Goal: Answer question/provide support: Share knowledge or assist other users

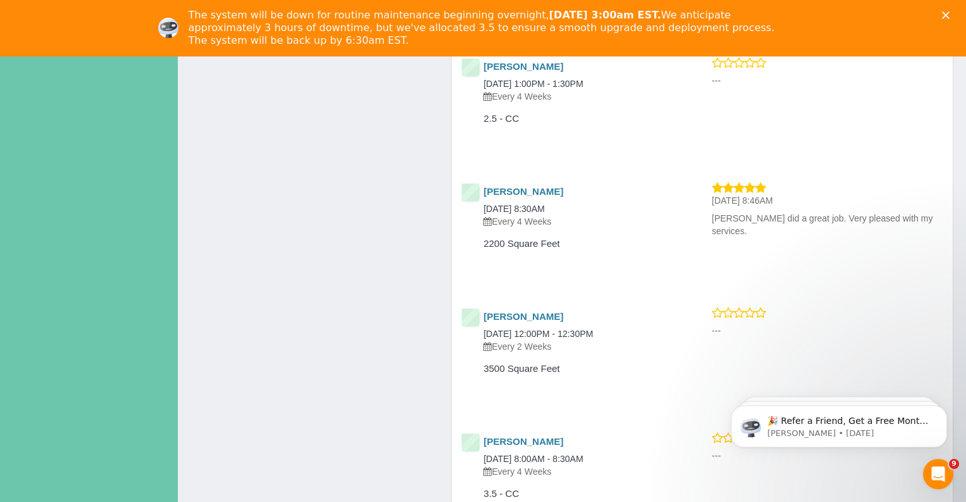
scroll to position [6701, 0]
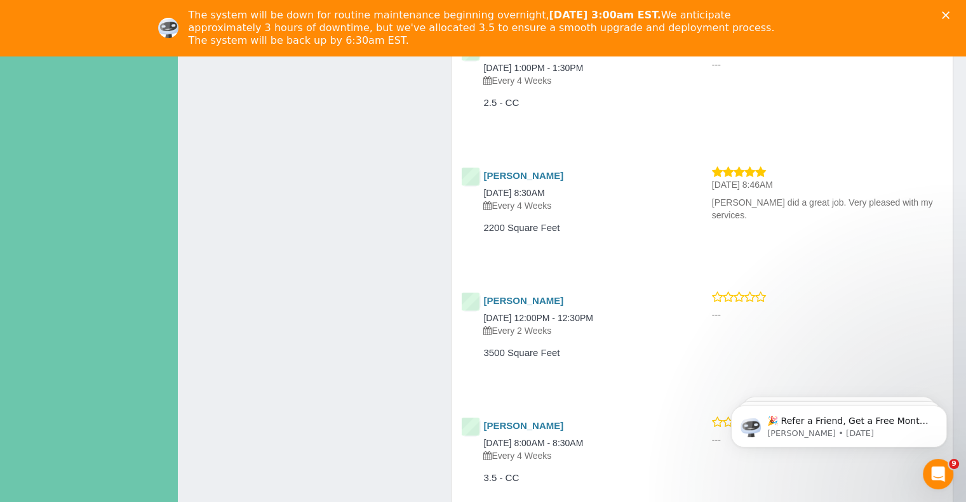
drag, startPoint x: 707, startPoint y: 213, endPoint x: 945, endPoint y: 220, distance: 237.6
click at [945, 220] on div "[DATE] 8:46AM [PERSON_NAME] did a great job. Very pleased with my services." at bounding box center [827, 197] width 250 height 62
copy p "[PERSON_NAME] did a great job. Very pleased with my services."
drag, startPoint x: 566, startPoint y: 185, endPoint x: 495, endPoint y: 175, distance: 71.8
click at [492, 185] on div "[PERSON_NAME] [DATE] 8:30AM Every 4 Weeks" at bounding box center [567, 192] width 231 height 52
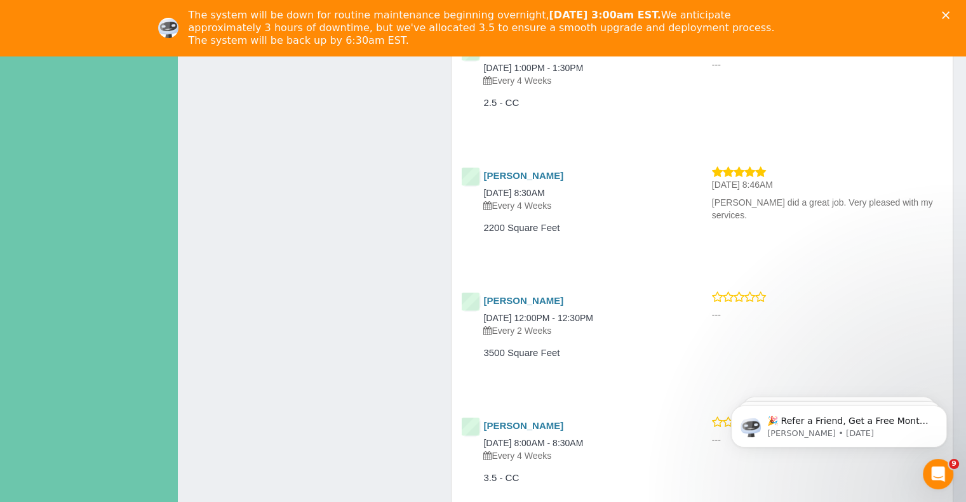
drag, startPoint x: 482, startPoint y: 182, endPoint x: 522, endPoint y: 188, distance: 40.4
click at [522, 188] on div "[PERSON_NAME] [DATE] 8:30AM Every 4 Weeks" at bounding box center [567, 191] width 212 height 41
copy link "[PERSON_NAME]"
click at [533, 181] on link "[PERSON_NAME]" at bounding box center [523, 175] width 80 height 11
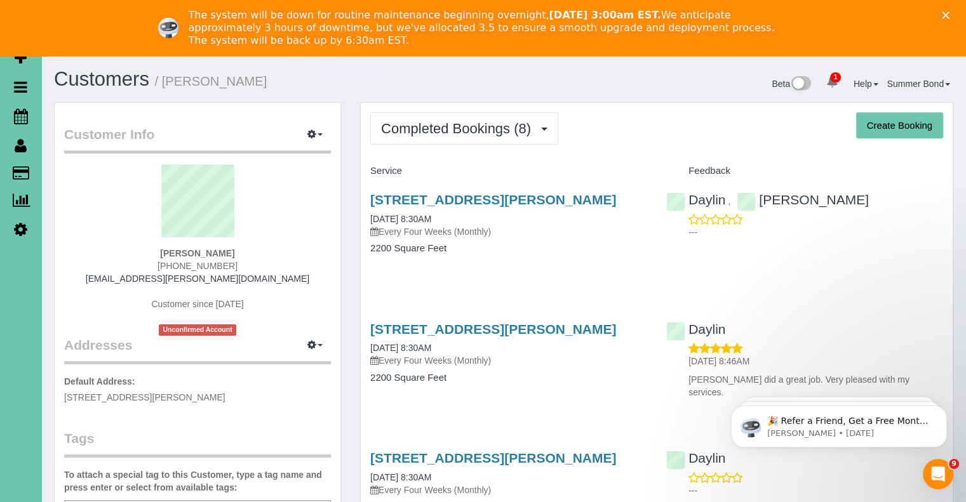
scroll to position [1319, 965]
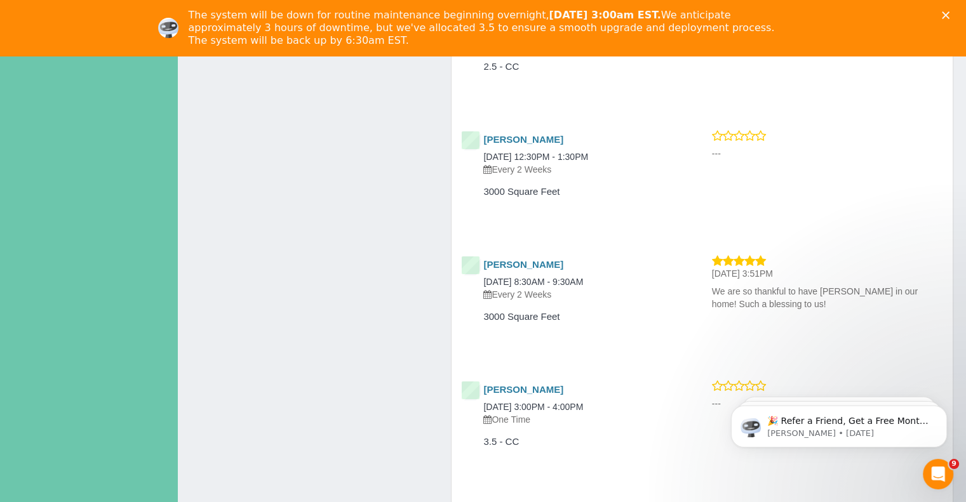
scroll to position [12767, 965]
drag, startPoint x: 788, startPoint y: 315, endPoint x: 700, endPoint y: 304, distance: 88.3
click at [700, 304] on div "[PERSON_NAME] [DATE] 8:30AM - 9:30AM Every 2 Weeks 3000 Square Feet [DATE] 3:51…" at bounding box center [702, 301] width 501 height 93
click at [700, 304] on div "[PERSON_NAME] [DATE] 8:30AM - 9:30AM Every 2 Weeks 3000 Square Feet" at bounding box center [577, 301] width 250 height 93
drag, startPoint x: 712, startPoint y: 299, endPoint x: 780, endPoint y: 314, distance: 69.5
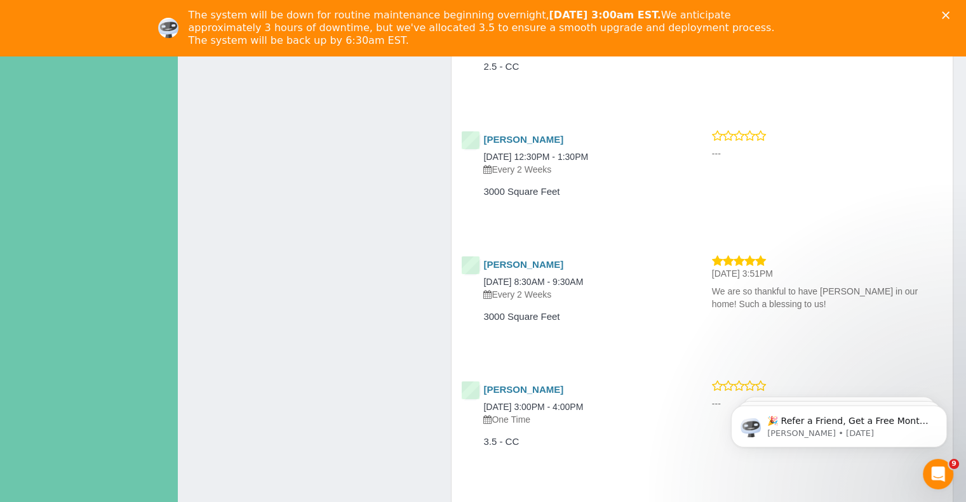
click at [780, 311] on p "We are so thankful to have [PERSON_NAME] in our home! Such a blessing to us!" at bounding box center [827, 297] width 231 height 25
copy p "We are so thankful to have [PERSON_NAME] in our home! Such a blessing to us!"
drag, startPoint x: 538, startPoint y: 279, endPoint x: 483, endPoint y: 277, distance: 54.6
click at [483, 276] on div "[PERSON_NAME] [DATE] 8:30AM - 9:30AM Every 2 Weeks" at bounding box center [567, 280] width 212 height 41
copy link "[PERSON_NAME]"
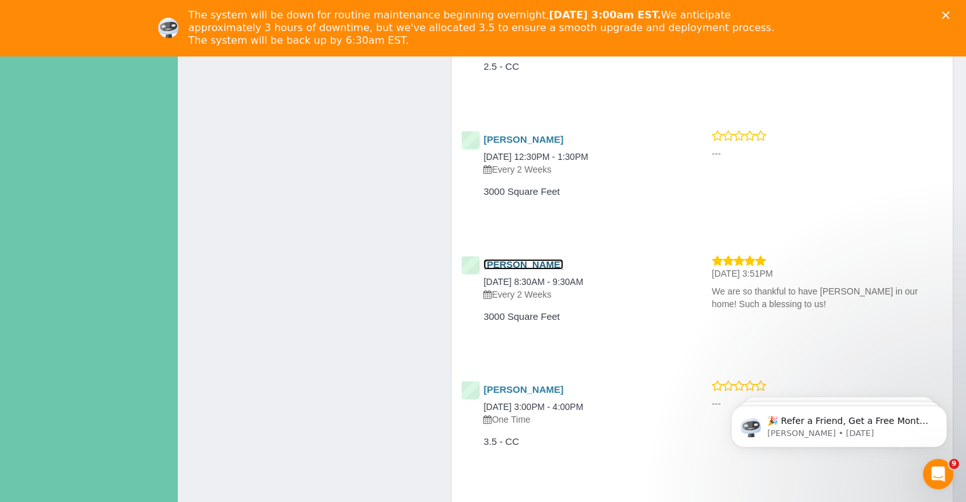
click at [526, 270] on link "[PERSON_NAME]" at bounding box center [523, 264] width 80 height 11
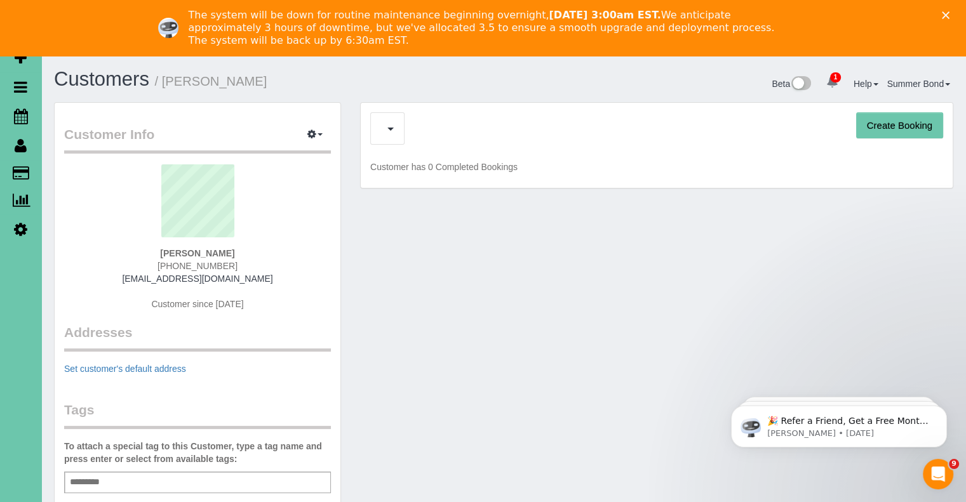
scroll to position [3425, 965]
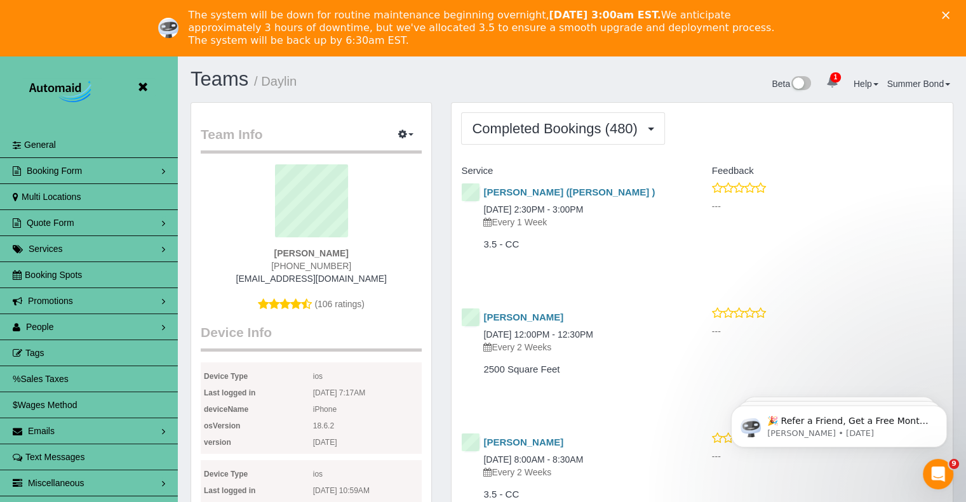
scroll to position [3330, 965]
